Goal: Find specific page/section: Find specific page/section

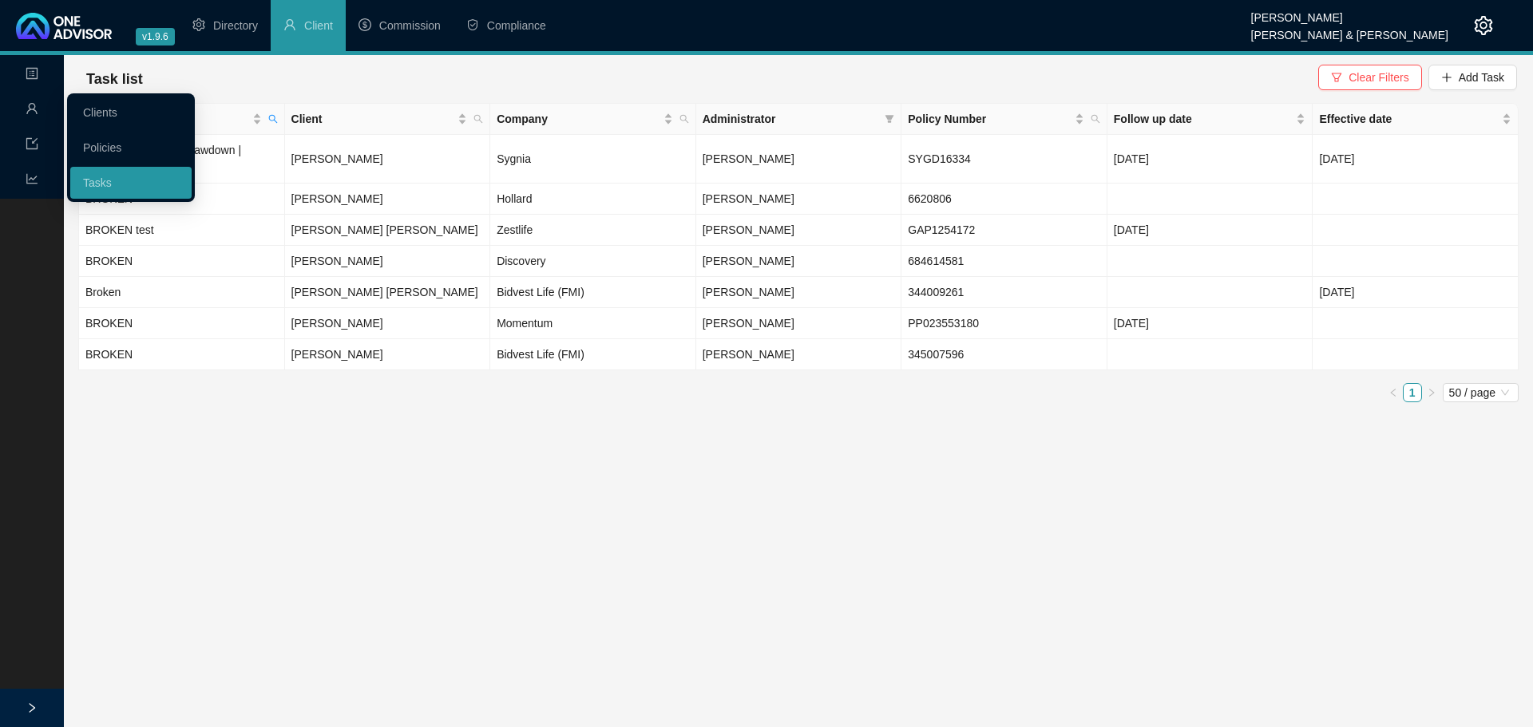
click at [40, 109] on icon at bounding box center [44, 109] width 8 height 0
click at [89, 106] on link "Clients" at bounding box center [100, 112] width 34 height 13
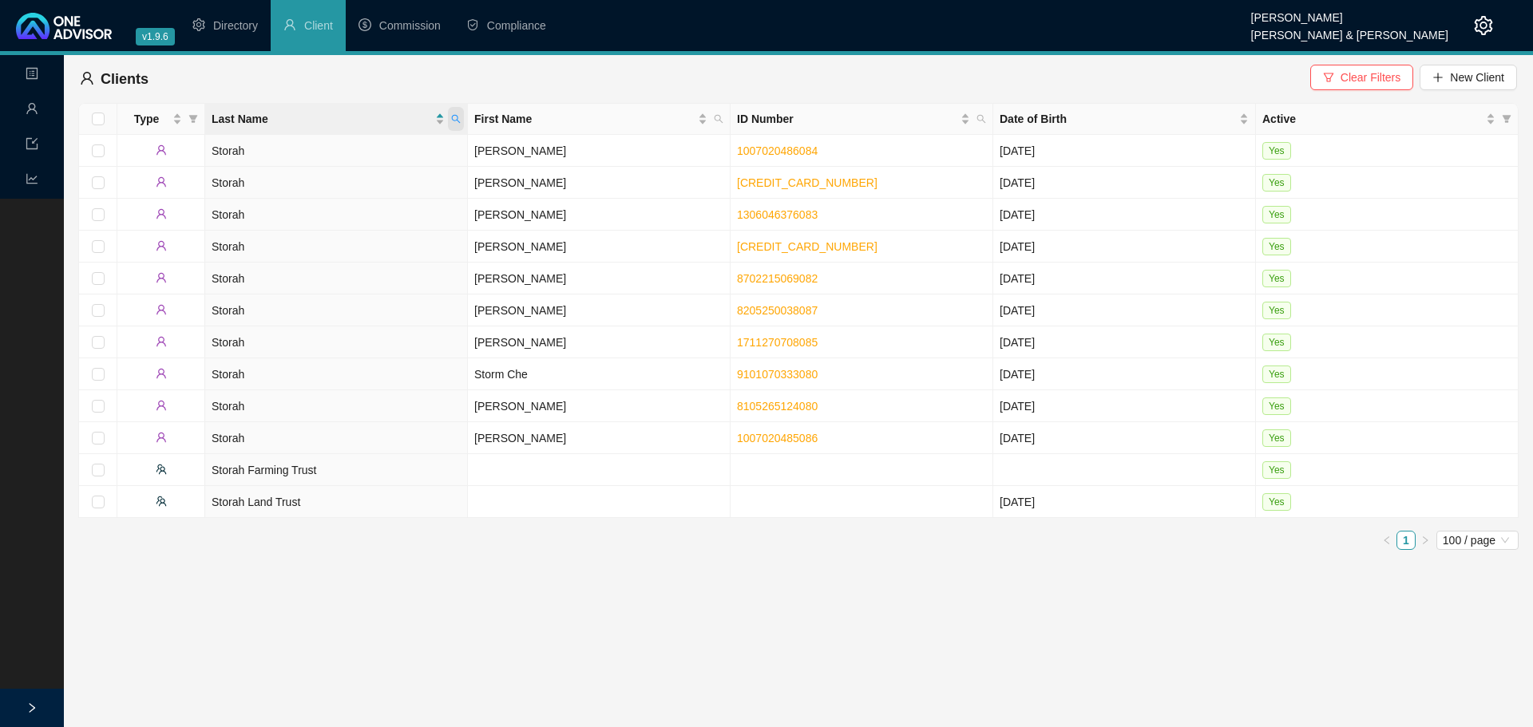
click at [455, 117] on icon "search" at bounding box center [456, 119] width 10 height 10
type input "armour"
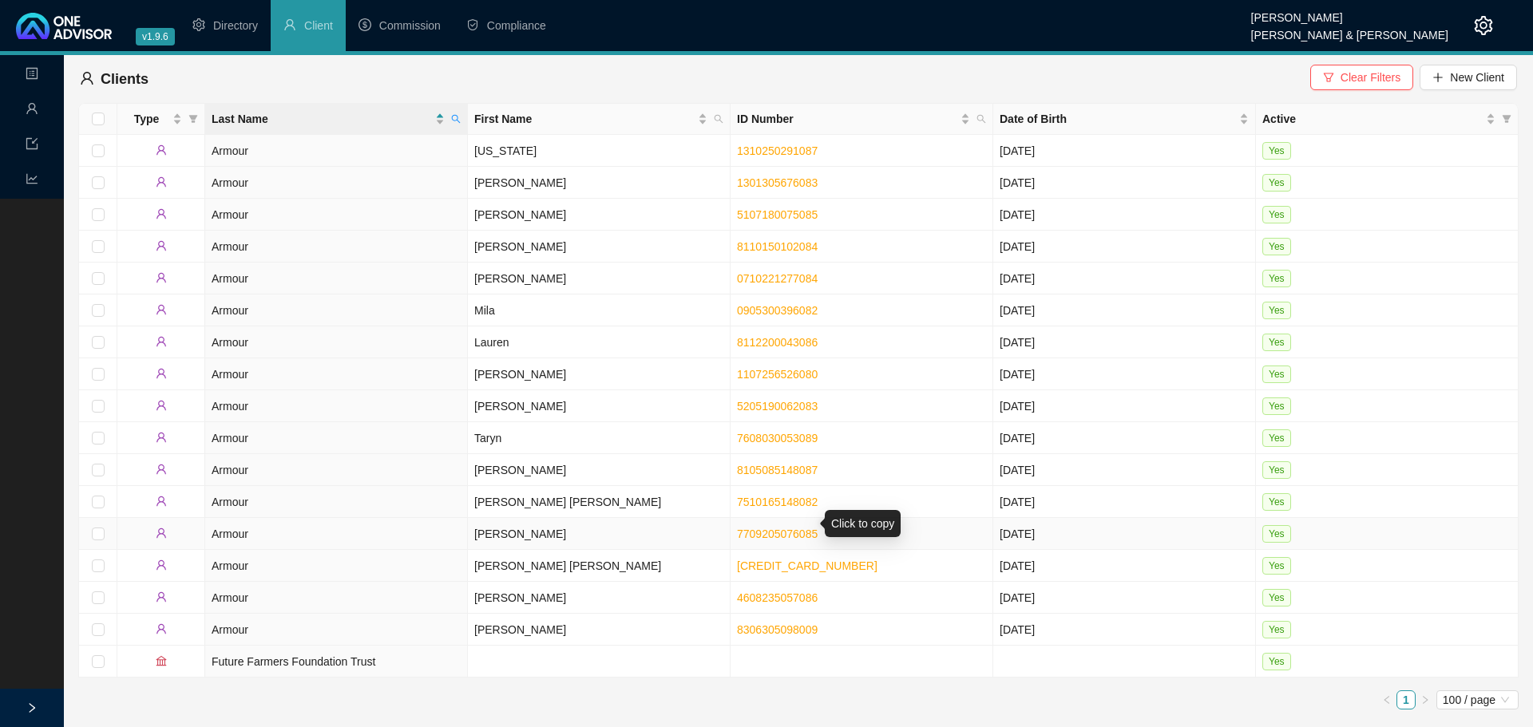
click at [790, 528] on link "7709205076085" at bounding box center [777, 534] width 81 height 13
click at [784, 242] on link "8110150102084" at bounding box center [777, 246] width 81 height 13
click at [767, 368] on link "1107256526080" at bounding box center [777, 374] width 81 height 13
click at [804, 304] on link "0905300396082" at bounding box center [777, 310] width 81 height 13
click at [783, 274] on link "0710221277084" at bounding box center [777, 278] width 81 height 13
